Goal: Information Seeking & Learning: Learn about a topic

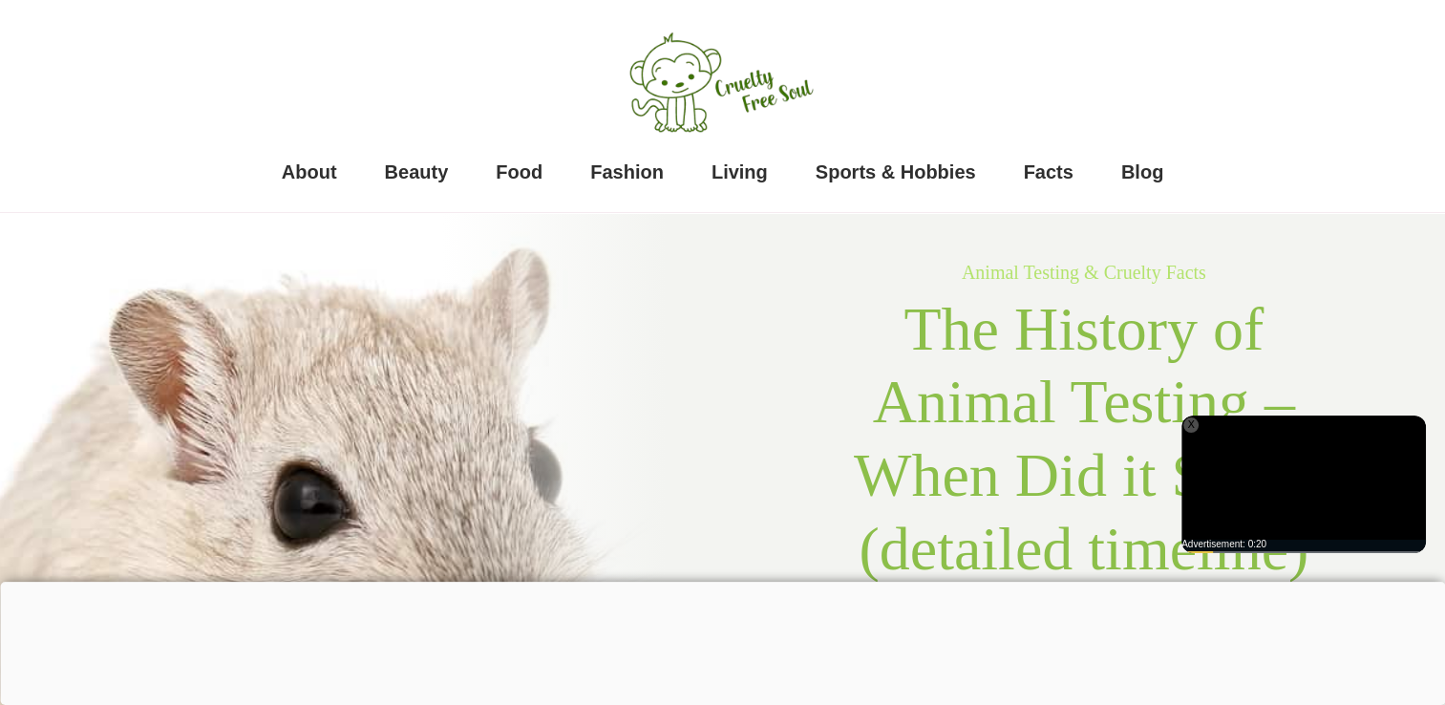
click at [463, 557] on div at bounding box center [362, 654] width 725 height 883
click at [475, 581] on div at bounding box center [722, 581] width 1445 height 0
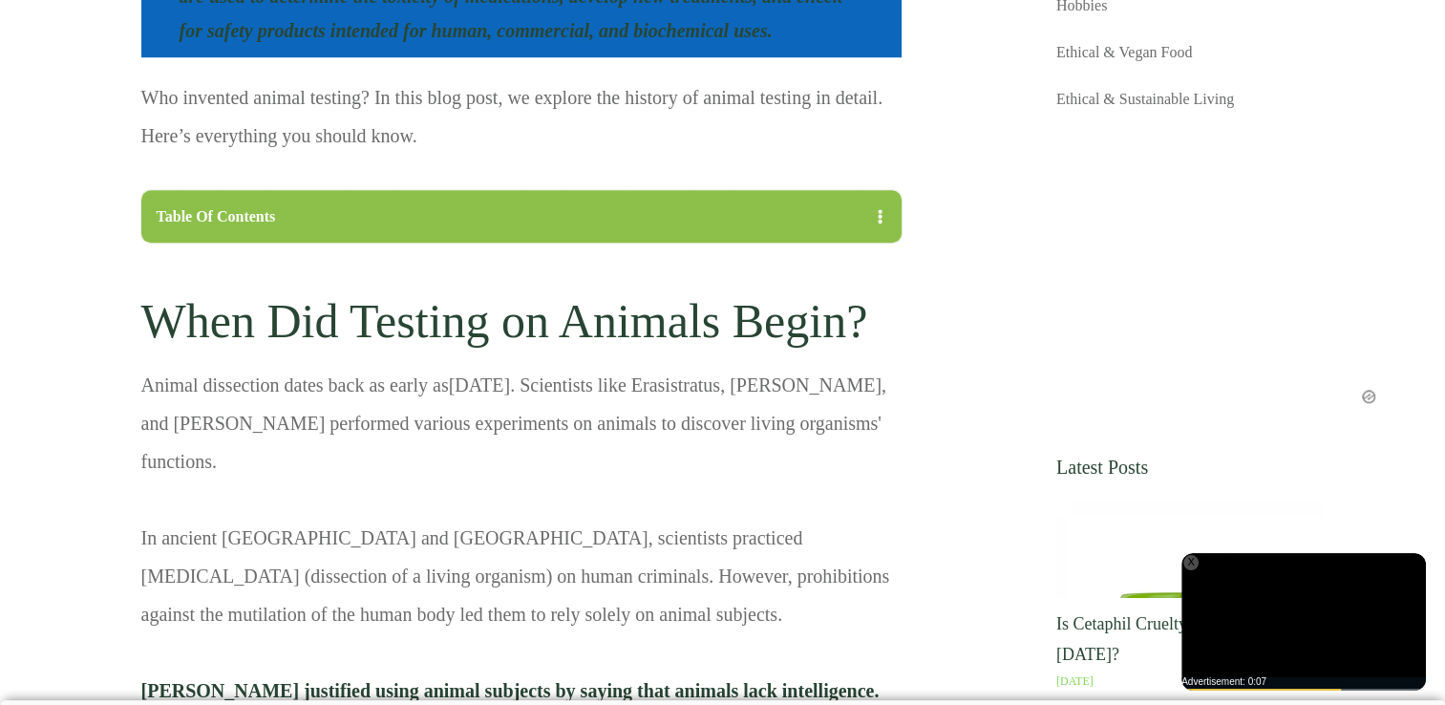
scroll to position [1447, 0]
drag, startPoint x: 994, startPoint y: 313, endPoint x: 1005, endPoint y: 317, distance: 12.1
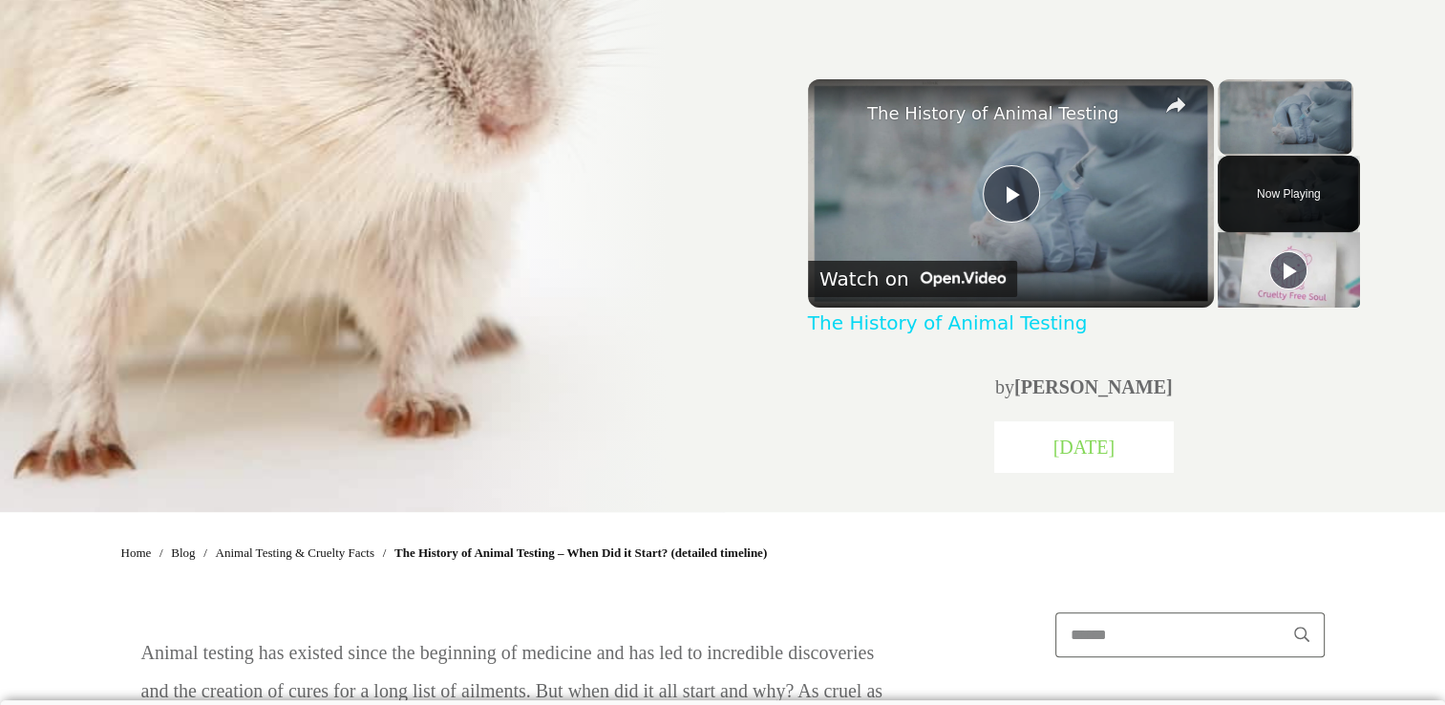
scroll to position [0, 0]
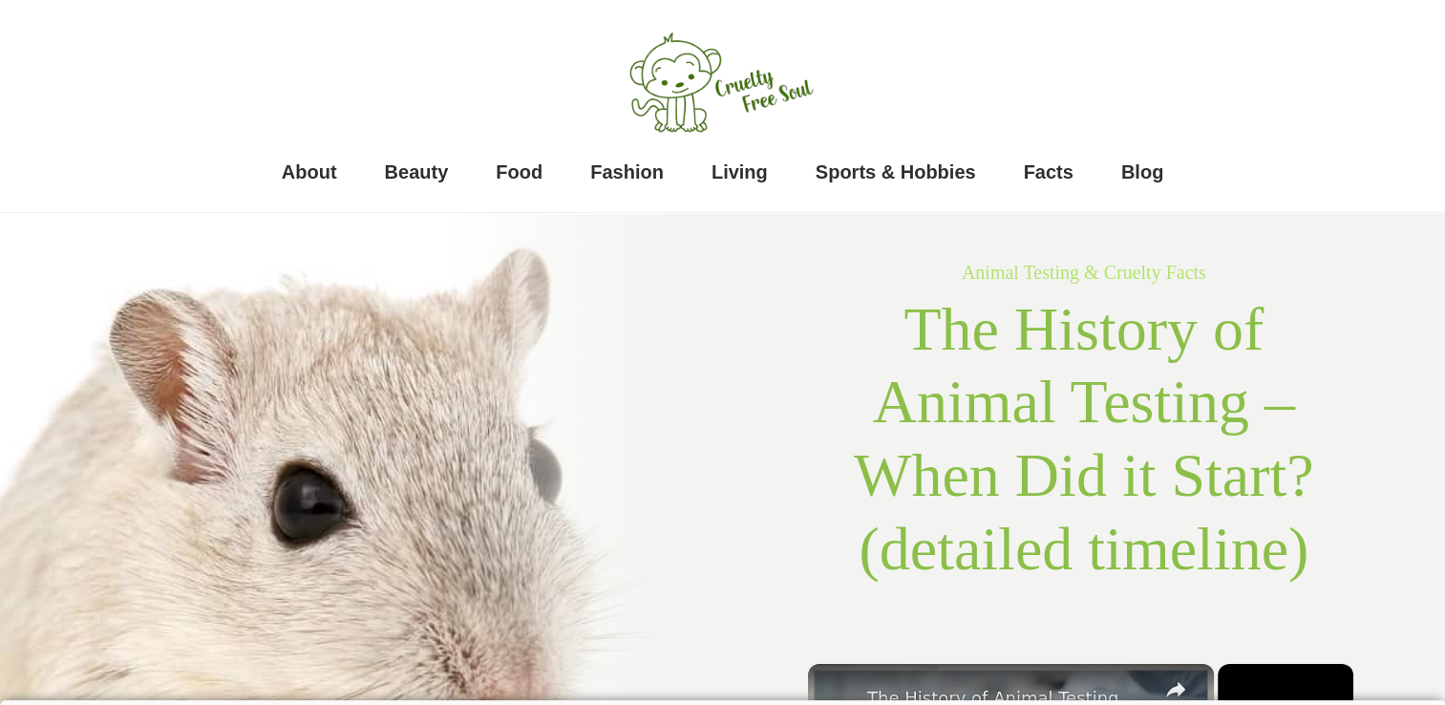
click at [315, 196] on div "About Beauty Food Fashion Living Sports & Hobbies Facts Blog" at bounding box center [715, 107] width 1217 height 195
click at [313, 173] on span "About" at bounding box center [309, 172] width 55 height 38
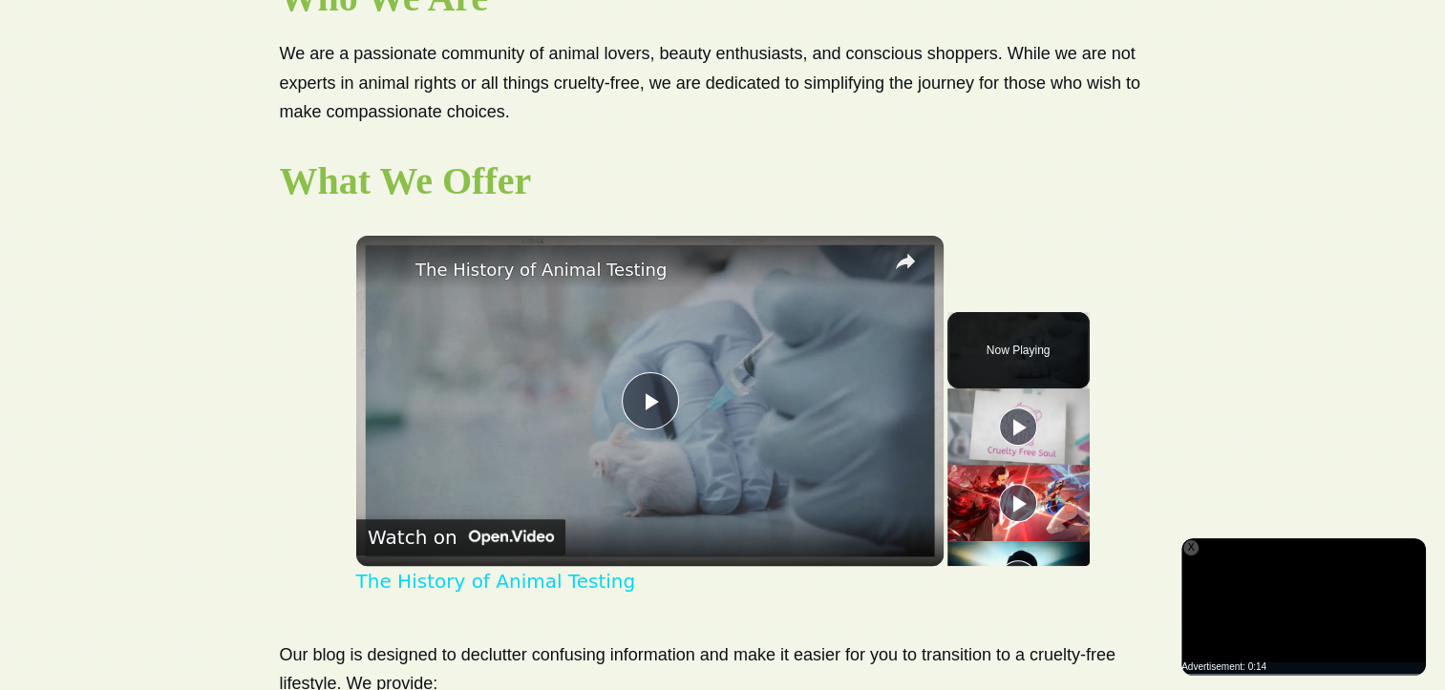
scroll to position [513, 0]
